Goal: Find specific page/section: Find specific page/section

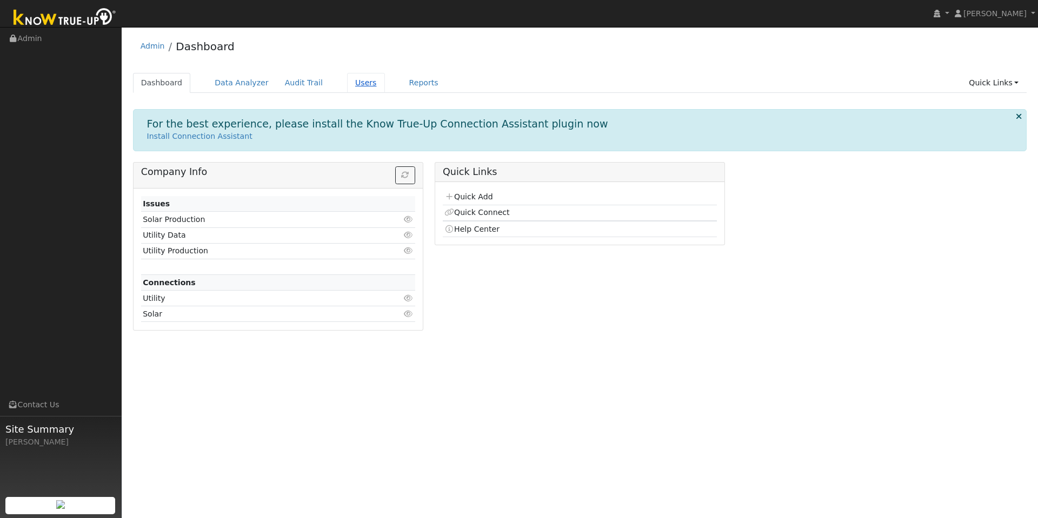
click at [347, 83] on link "Users" at bounding box center [366, 83] width 38 height 20
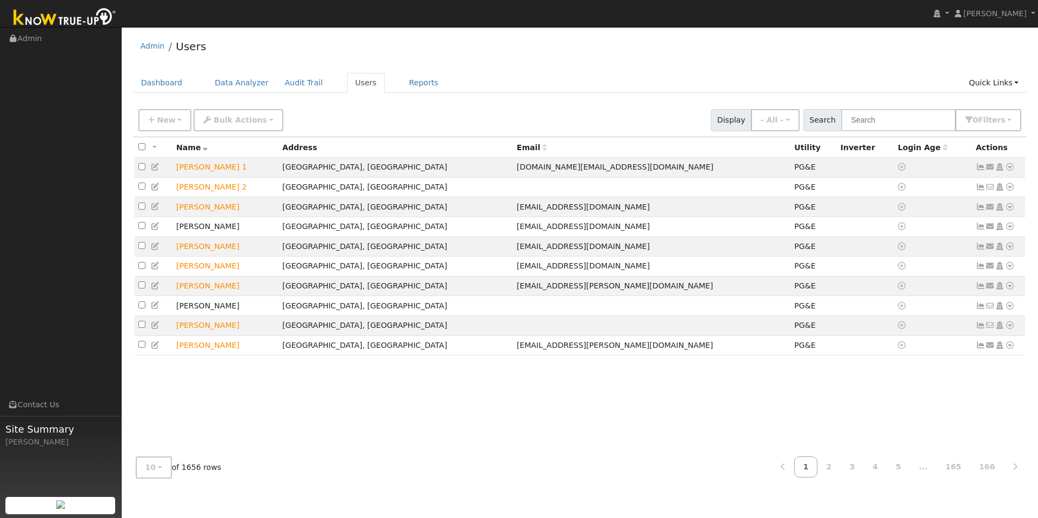
click at [430, 89] on ul "Dashboard Data Analyzer Audit Trail Users Reports Quick Links Quick Add Quick C…" at bounding box center [580, 83] width 894 height 20
click at [426, 87] on ul "Dashboard Data Analyzer Audit Trail Users Reports Quick Links Quick Add Quick C…" at bounding box center [580, 83] width 894 height 20
click at [401, 85] on link "Reports" at bounding box center [423, 83] width 45 height 20
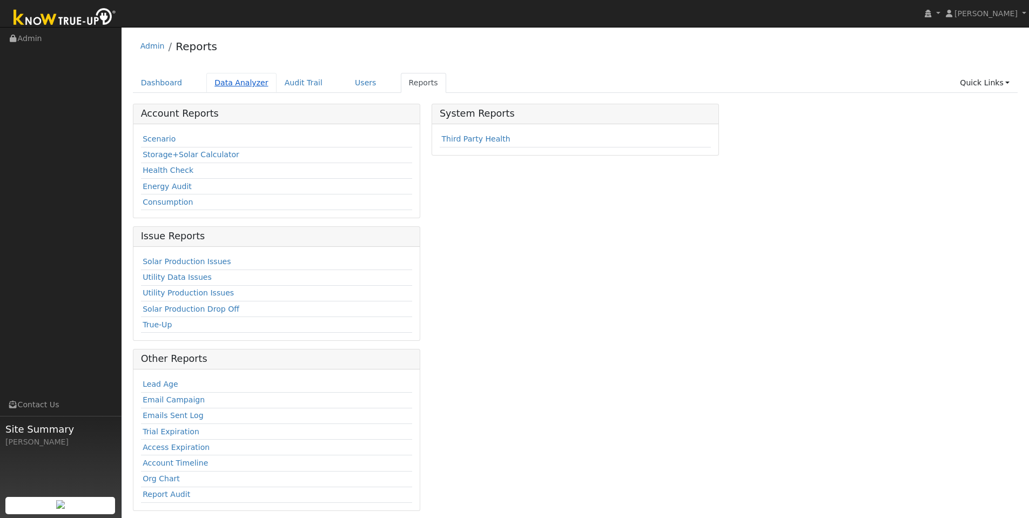
click at [244, 90] on link "Data Analyzer" at bounding box center [241, 83] width 70 height 20
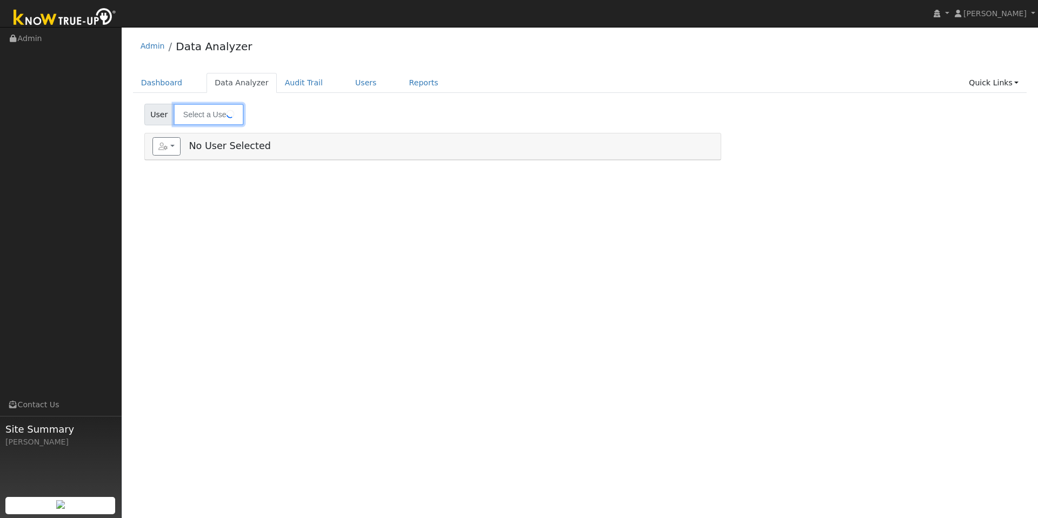
type input "Nelson Galambos"
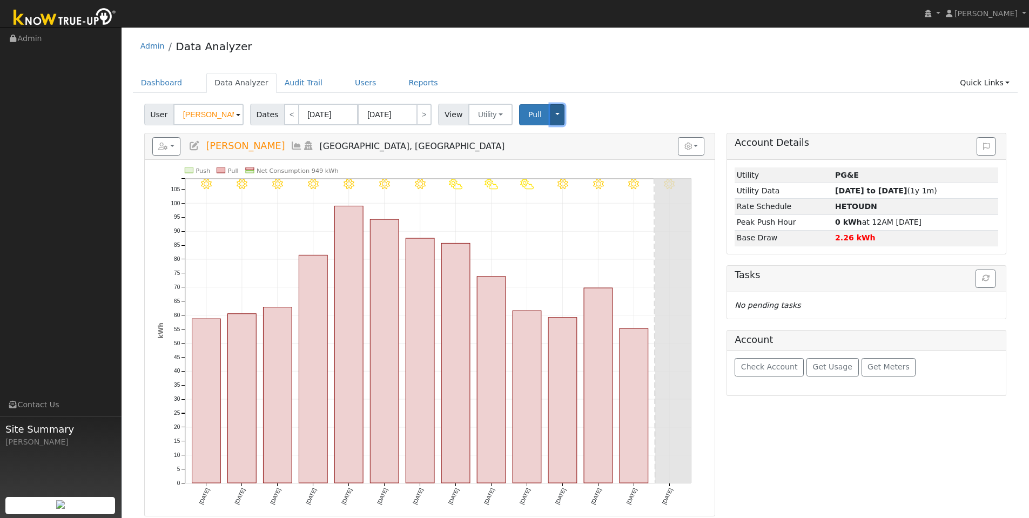
click at [551, 121] on button "Toggle Dropdown" at bounding box center [558, 114] width 14 height 21
click at [505, 125] on div "View Utility Utility Solar" at bounding box center [476, 115] width 77 height 22
drag, startPoint x: 505, startPoint y: 125, endPoint x: 495, endPoint y: 121, distance: 10.9
click at [505, 125] on div "View Utility Utility Solar" at bounding box center [476, 115] width 77 height 22
click at [495, 121] on button "Utility" at bounding box center [491, 115] width 44 height 22
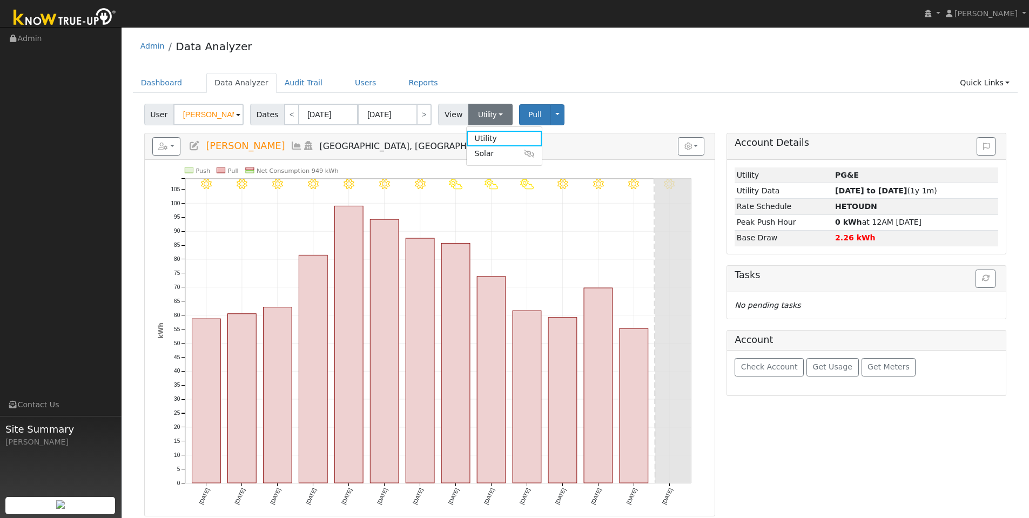
click at [728, 84] on ul "Dashboard Data Analyzer Audit Trail Users Reports Quick Links Quick Add Quick C…" at bounding box center [576, 83] width 886 height 20
